Goal: Task Accomplishment & Management: Manage account settings

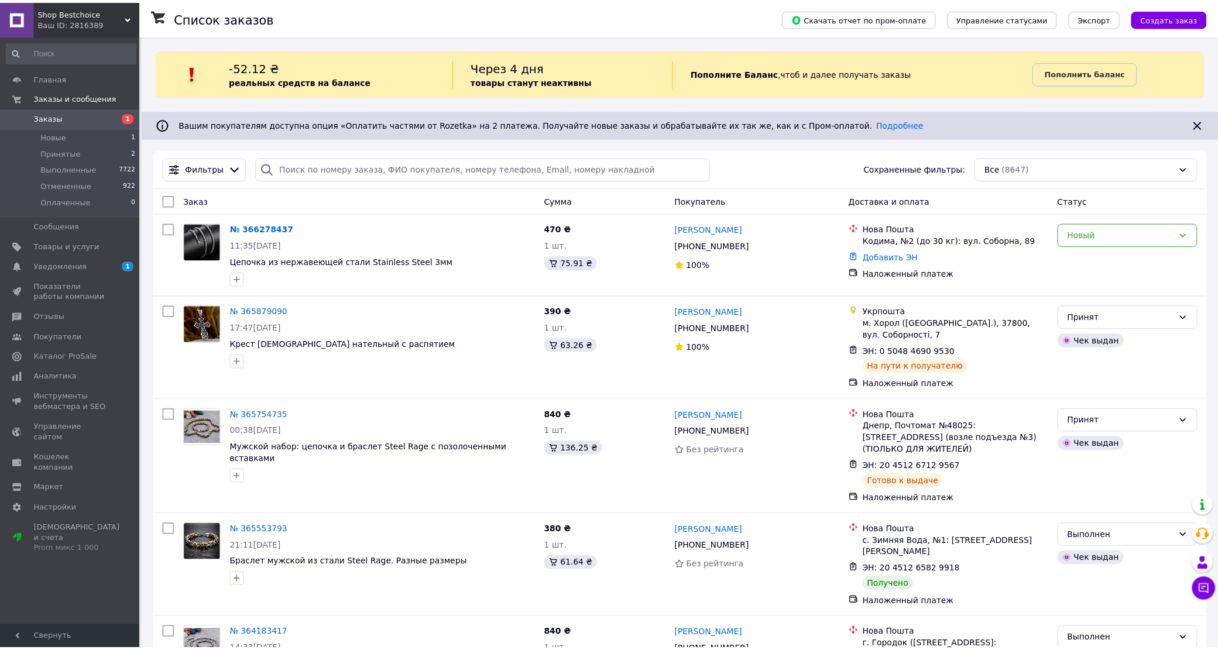
scroll to position [74, 0]
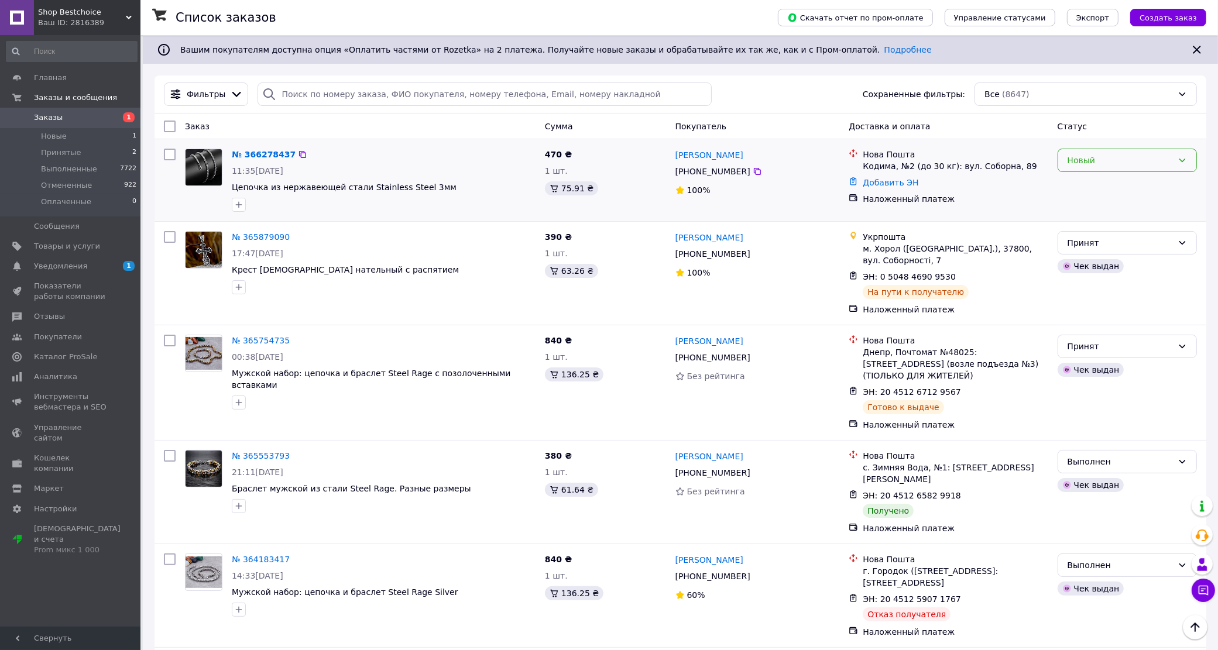
click at [1111, 160] on div "Новый" at bounding box center [1119, 160] width 105 height 13
click at [1104, 186] on li "Принят" at bounding box center [1127, 186] width 138 height 21
click at [267, 155] on link "№ 366278437" at bounding box center [264, 154] width 64 height 9
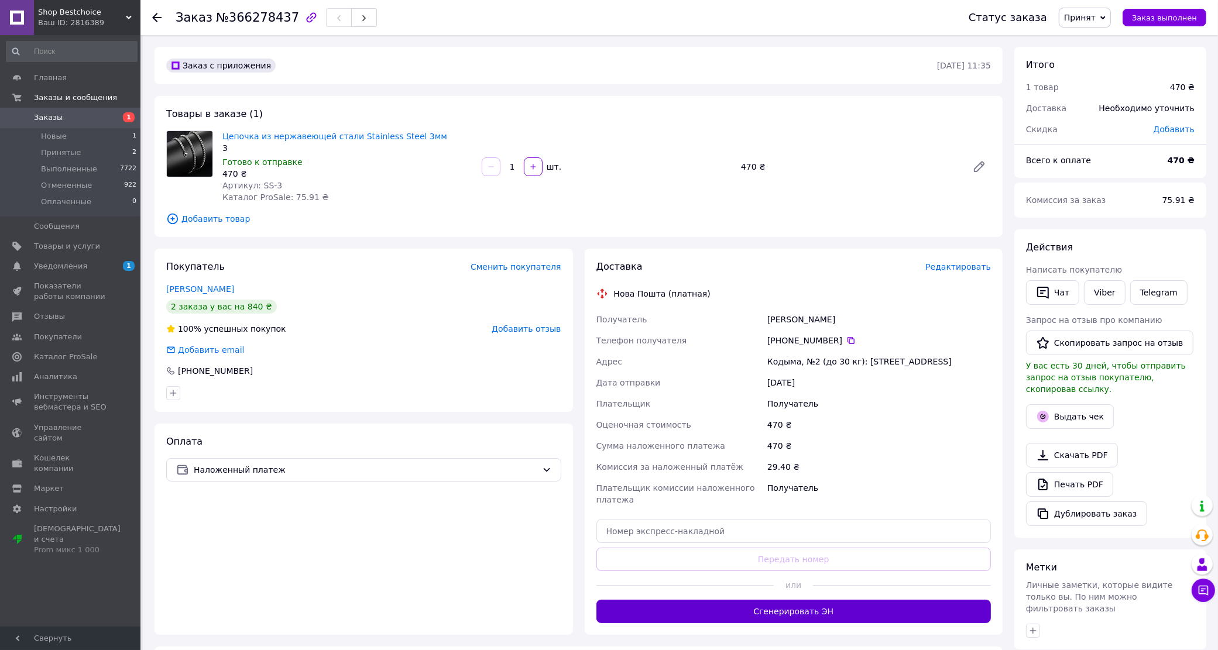
click at [838, 613] on button "Сгенерировать ЭН" at bounding box center [793, 611] width 395 height 23
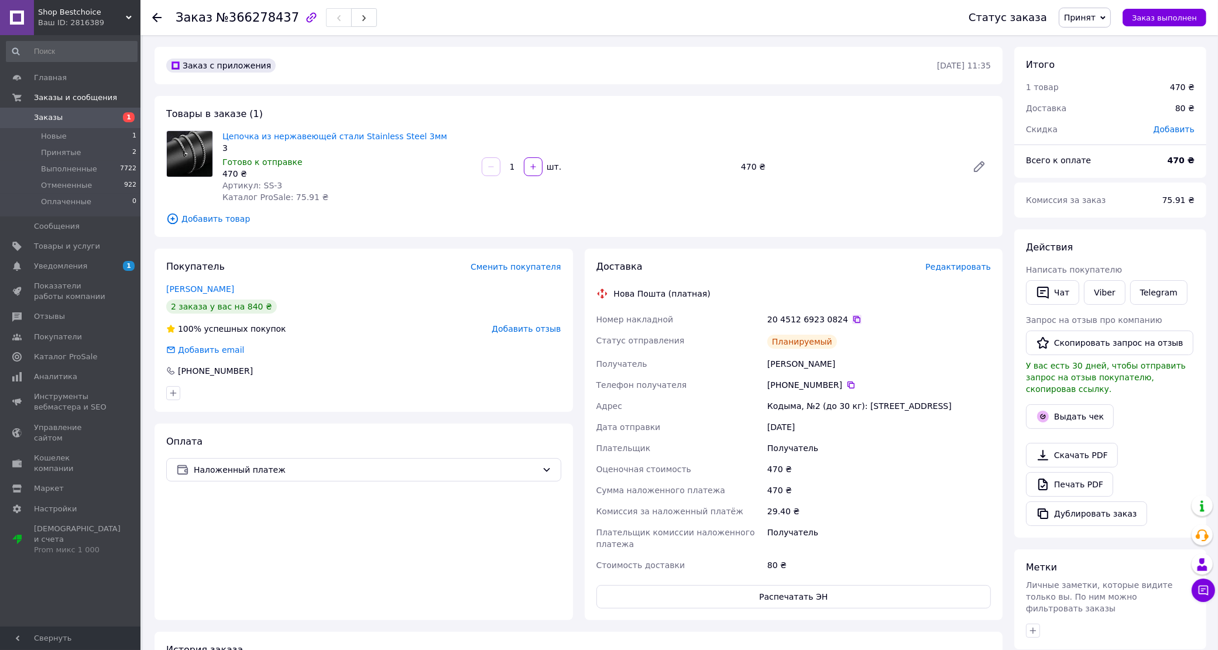
click at [852, 318] on icon at bounding box center [856, 319] width 9 height 9
drag, startPoint x: 767, startPoint y: 364, endPoint x: 873, endPoint y: 353, distance: 105.9
click at [873, 353] on div "[PERSON_NAME]" at bounding box center [879, 363] width 228 height 21
copy div "[PERSON_NAME]"
click at [846, 385] on icon at bounding box center [850, 384] width 9 height 9
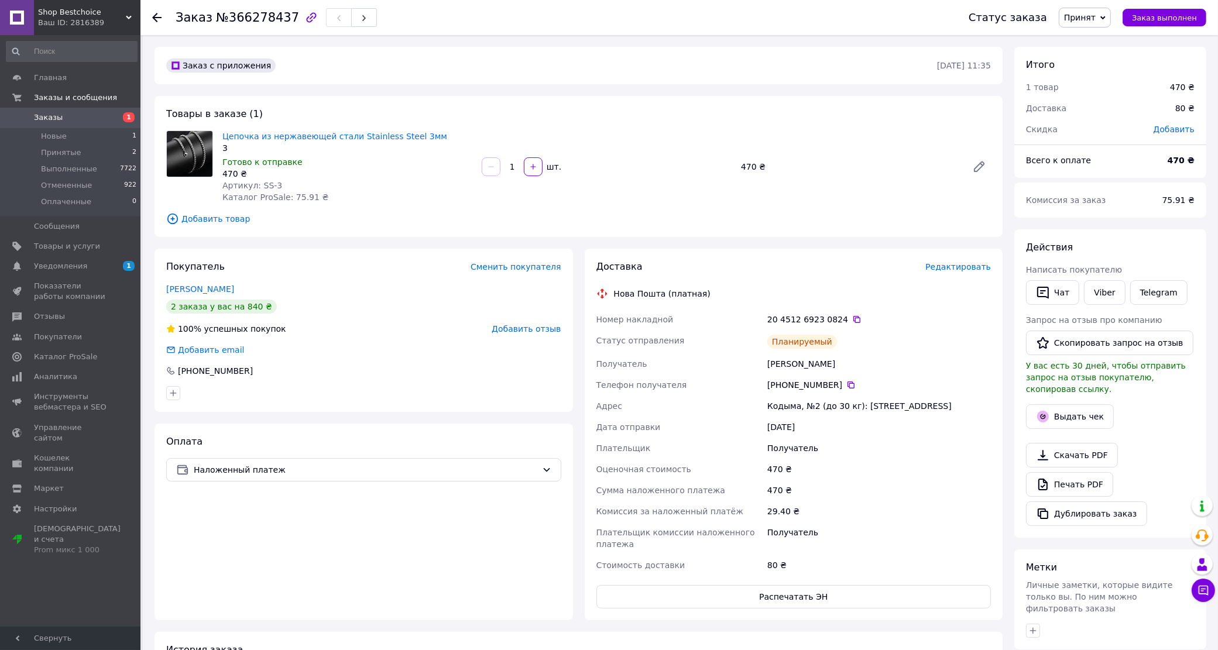
click at [157, 13] on icon at bounding box center [156, 17] width 9 height 9
